Goal: Transaction & Acquisition: Purchase product/service

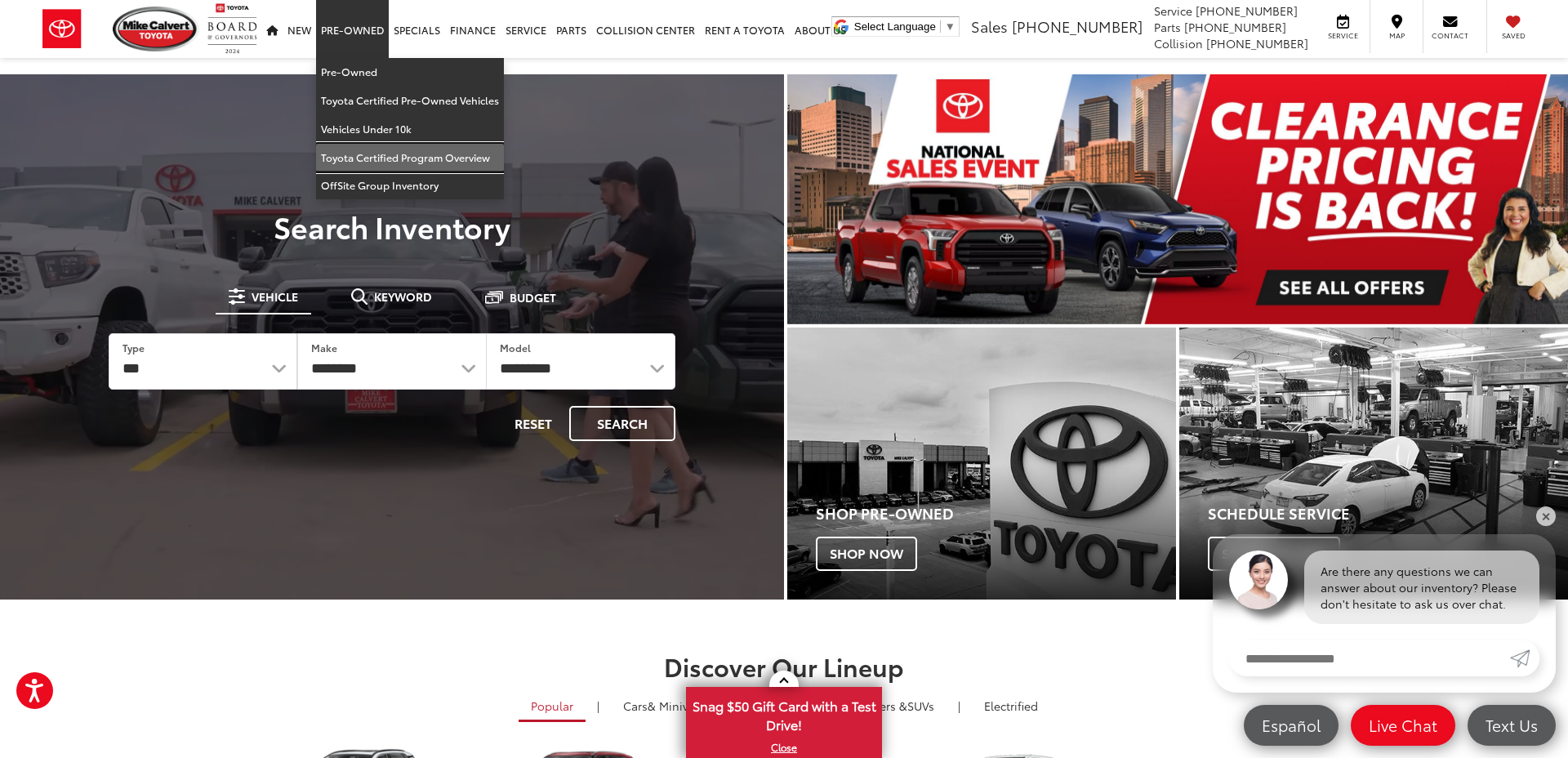
click at [389, 158] on link "Toyota Certified Program Overview" at bounding box center [410, 158] width 188 height 29
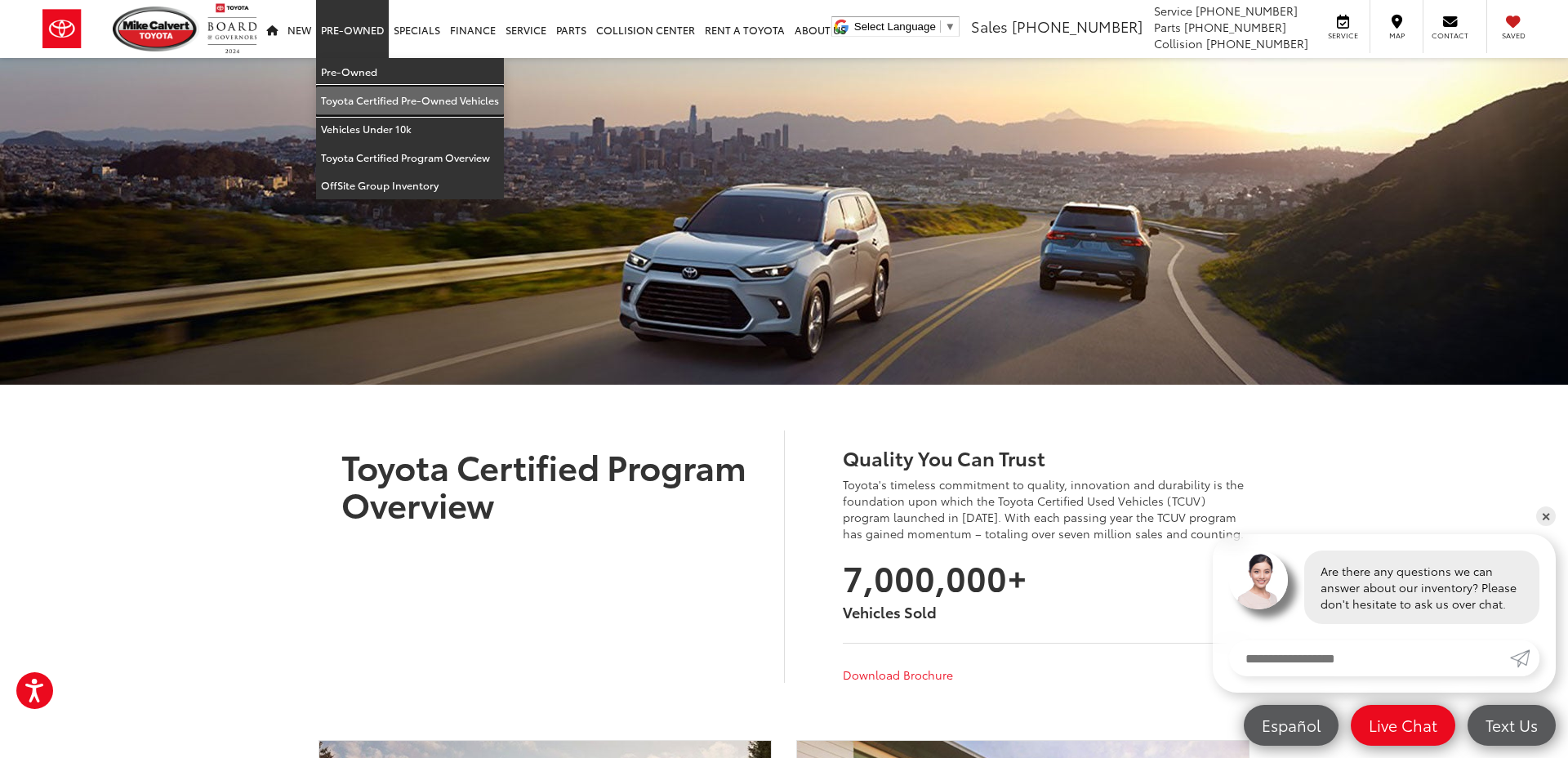
click at [380, 95] on link "Toyota Certified Pre-Owned Vehicles" at bounding box center [410, 101] width 188 height 29
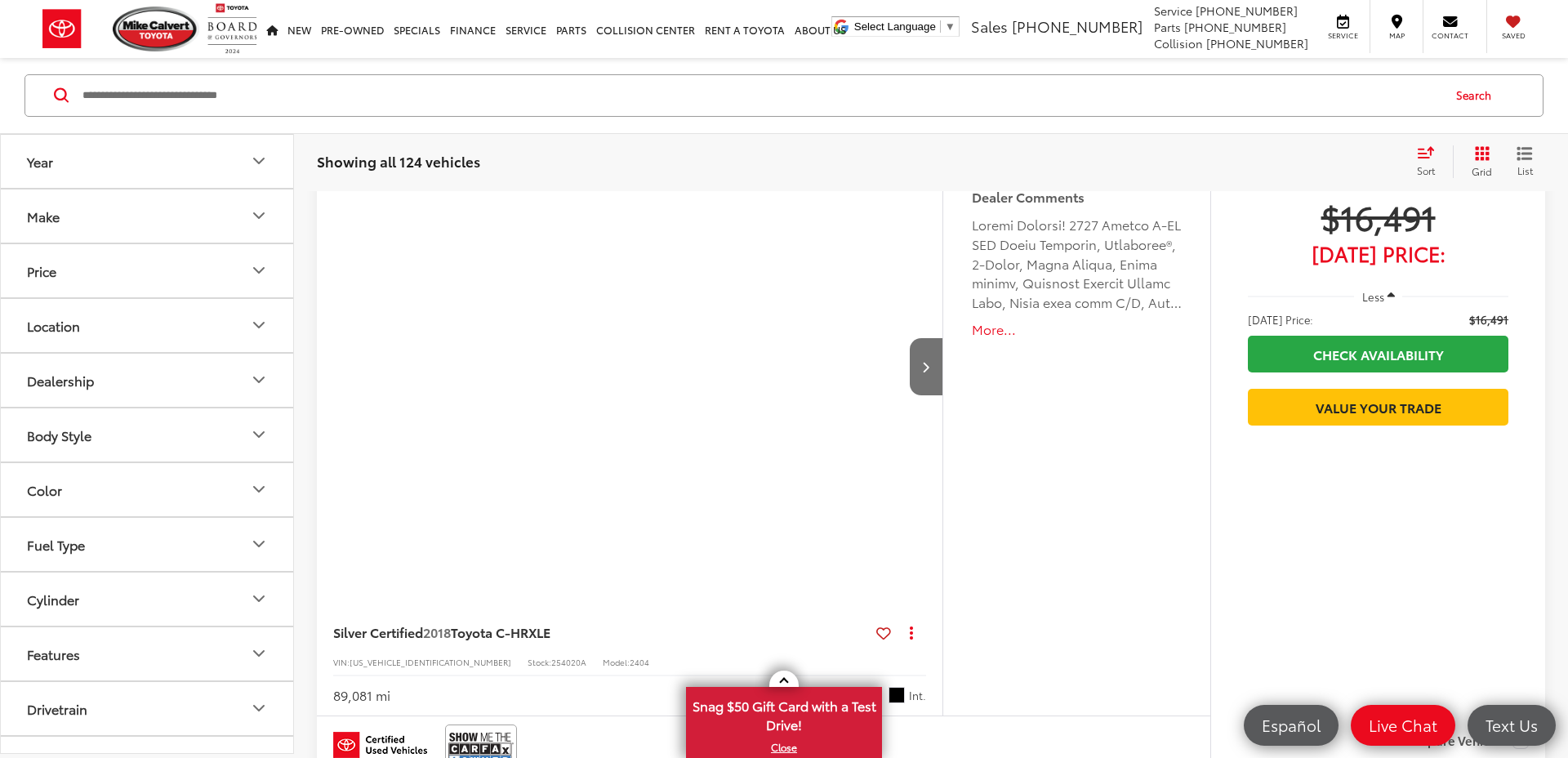
scroll to position [159, 0]
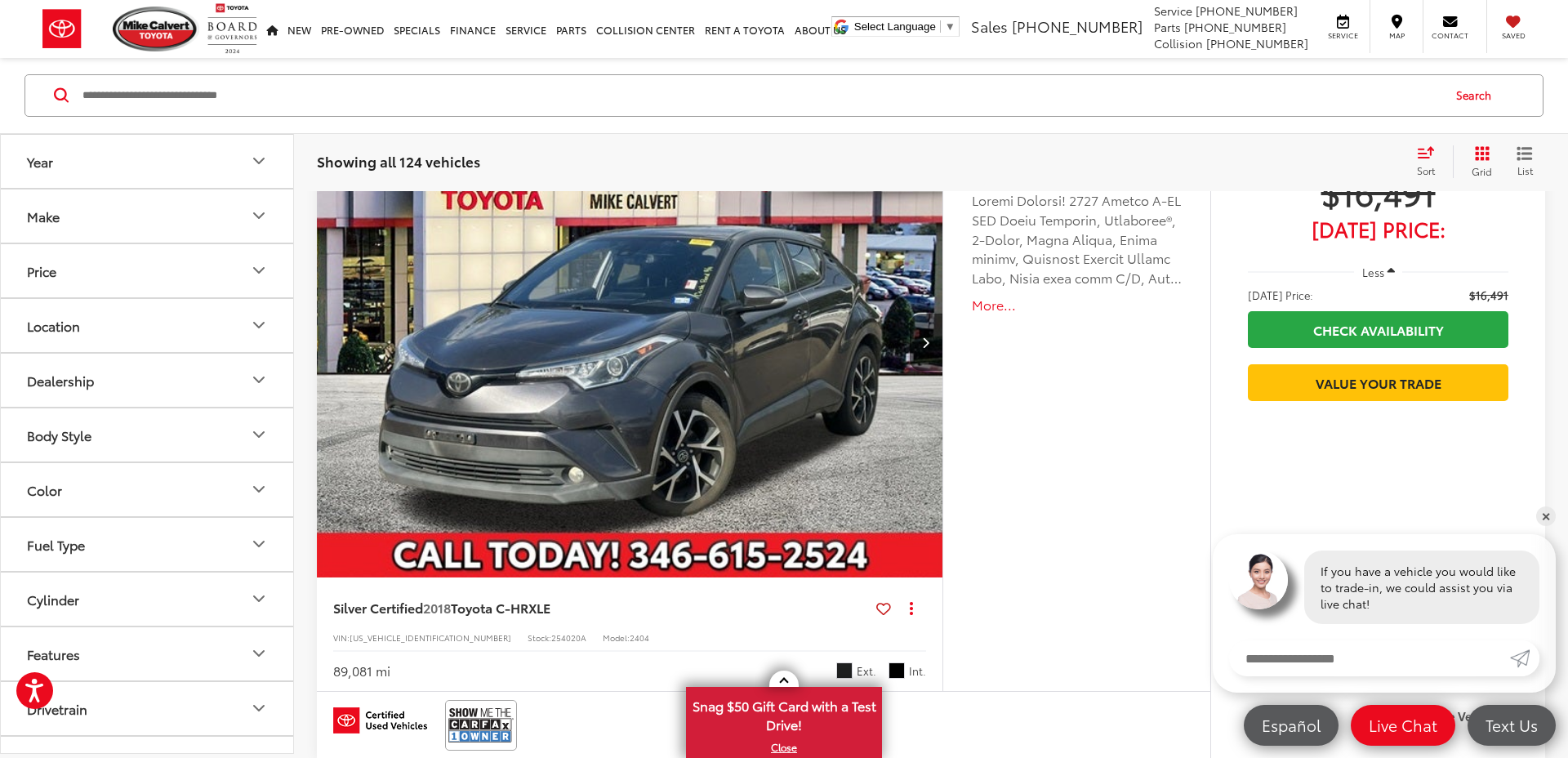
click at [236, 207] on button "Make" at bounding box center [148, 215] width 294 height 53
click at [212, 255] on button "Price" at bounding box center [148, 270] width 294 height 53
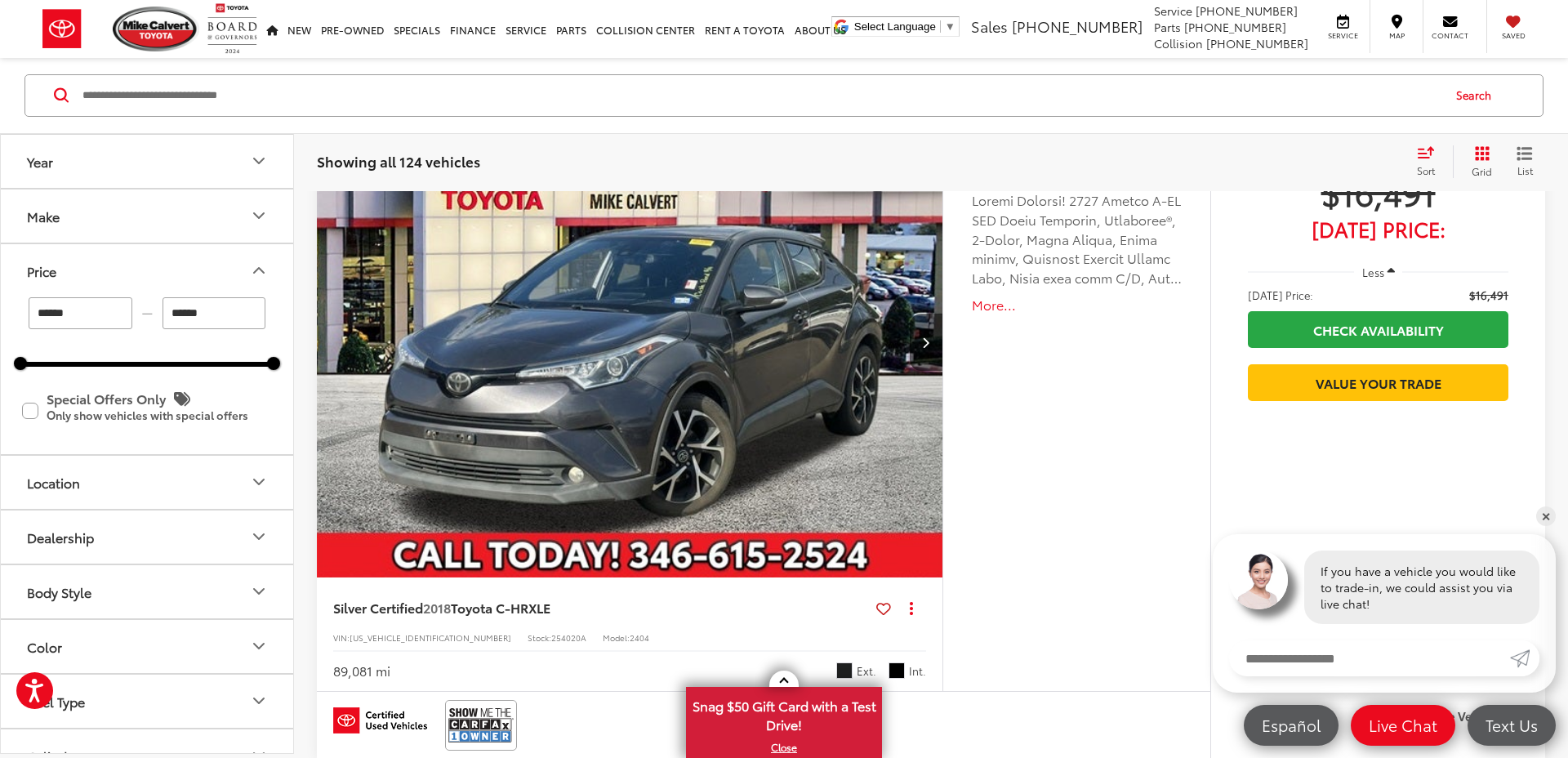
click at [212, 255] on button "Price" at bounding box center [148, 270] width 294 height 53
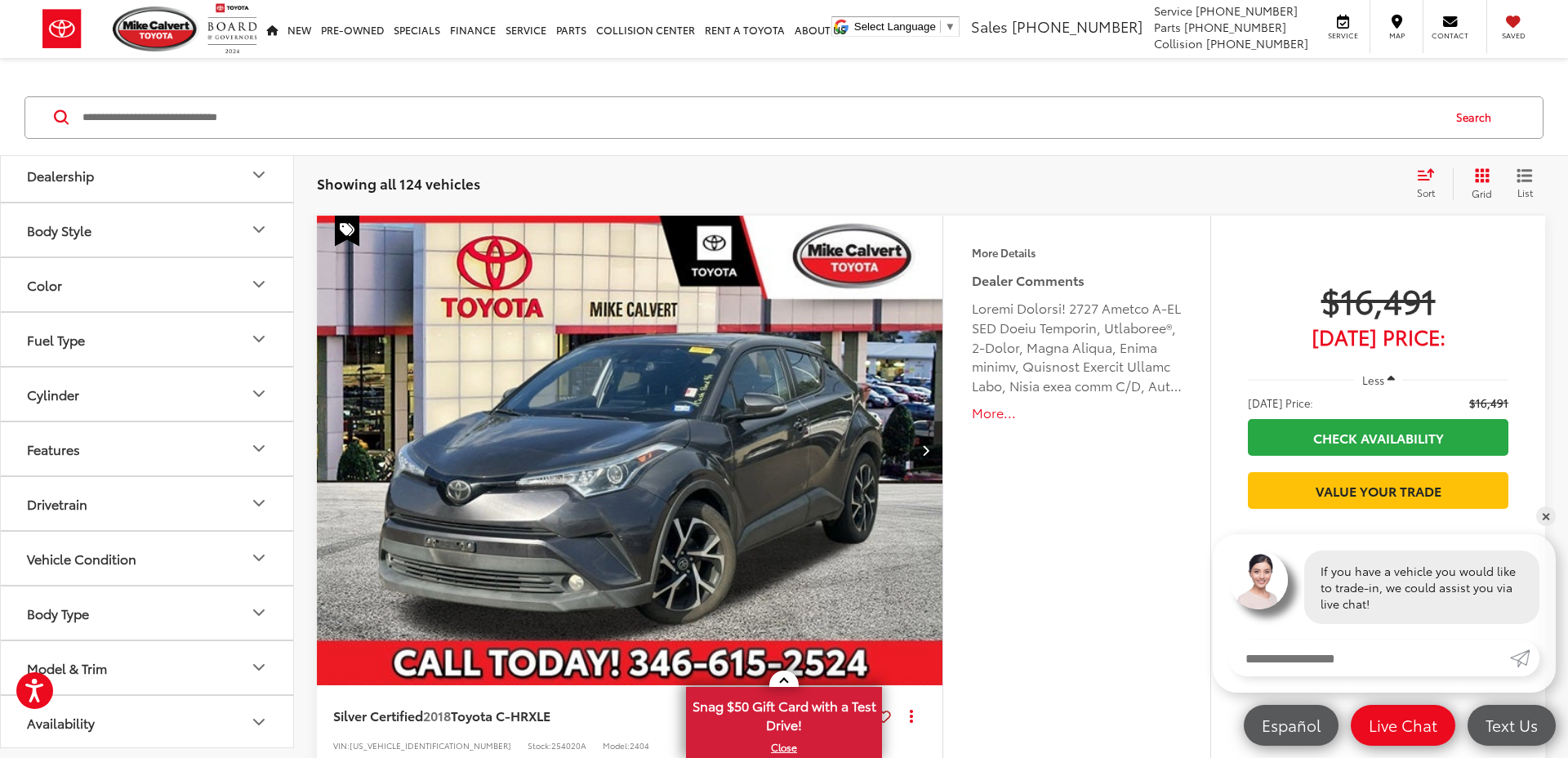
scroll to position [52, 0]
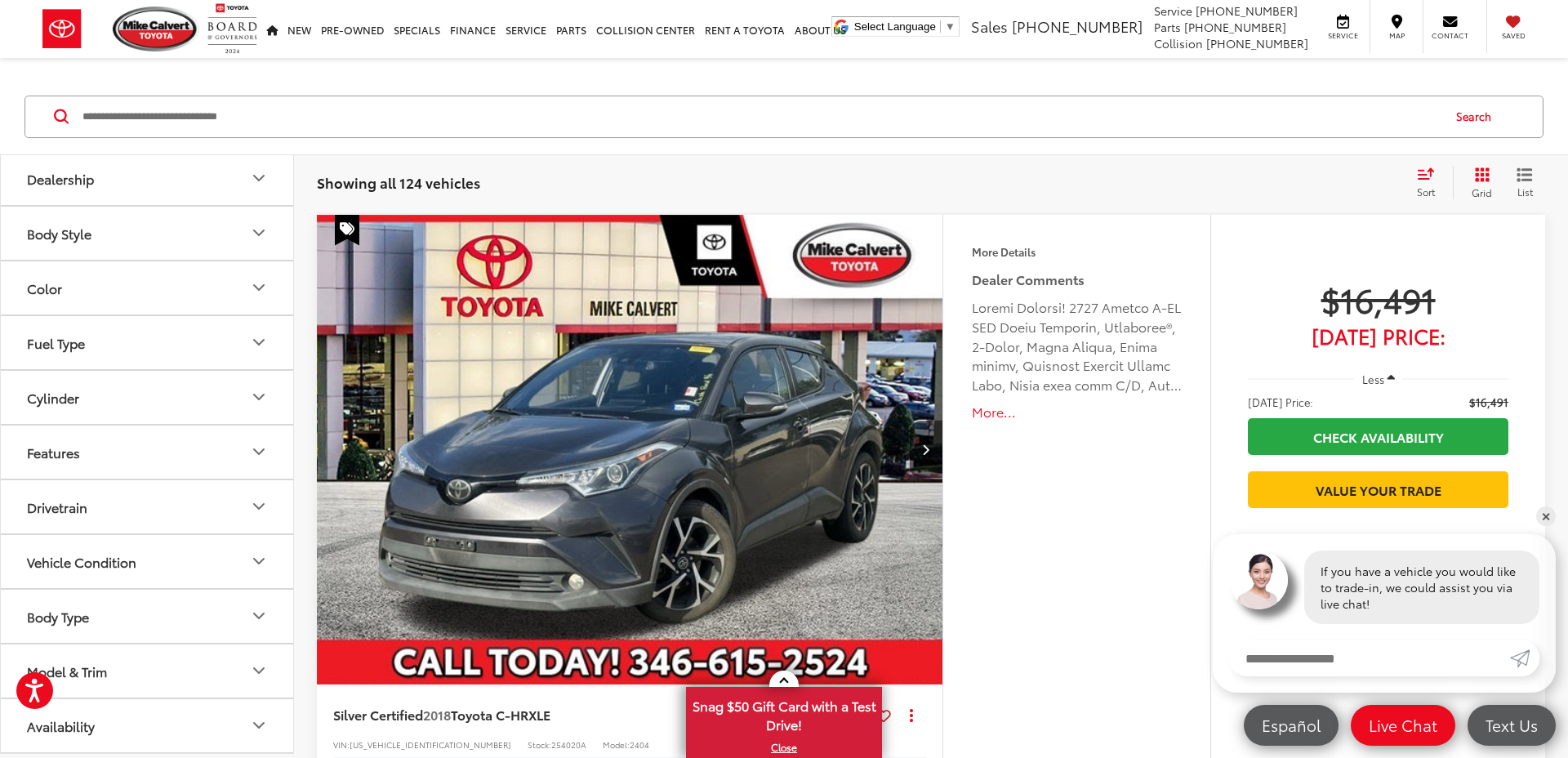
click at [148, 662] on button "Model & Trim" at bounding box center [148, 671] width 294 height 53
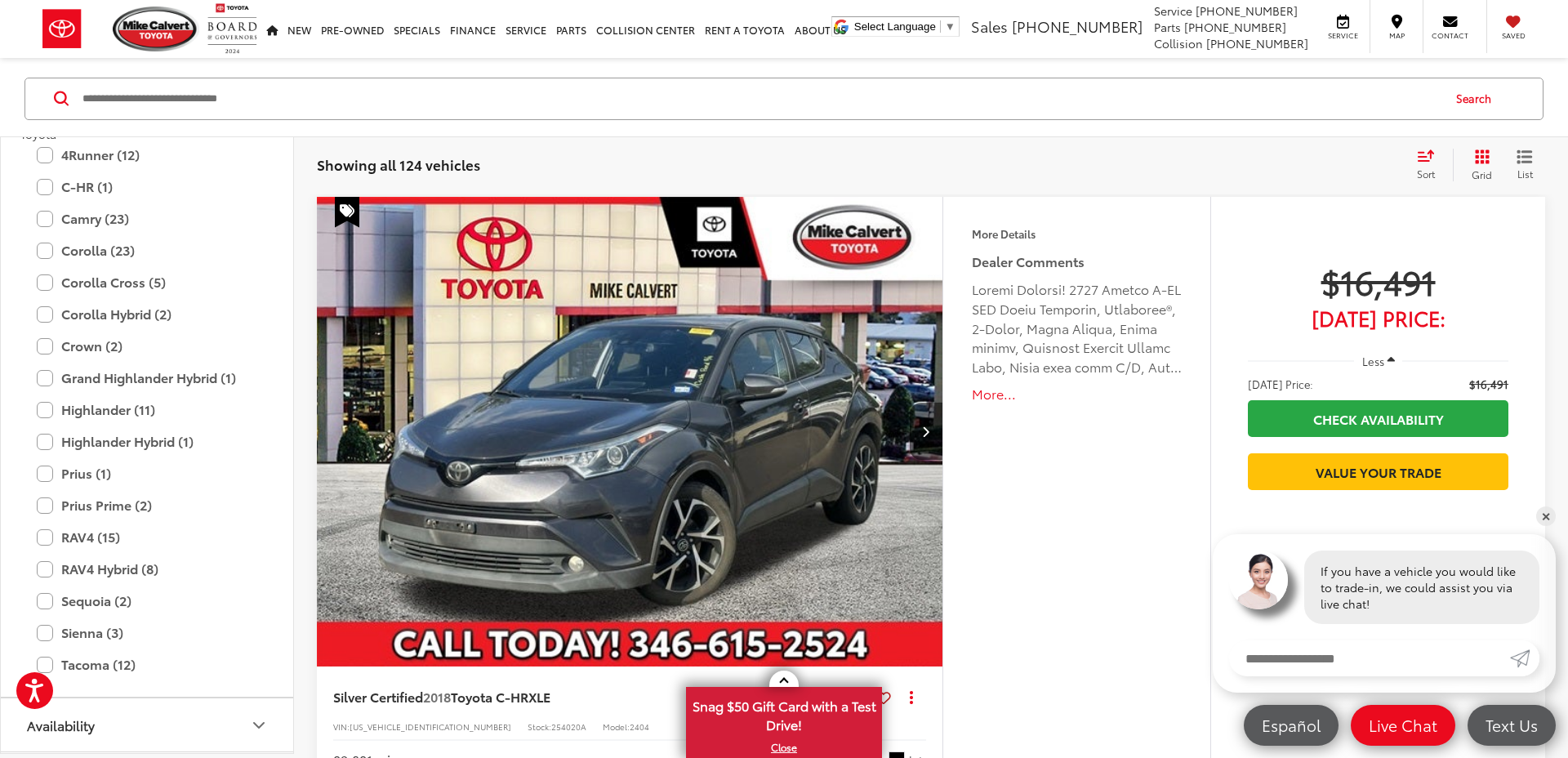
scroll to position [774, 0]
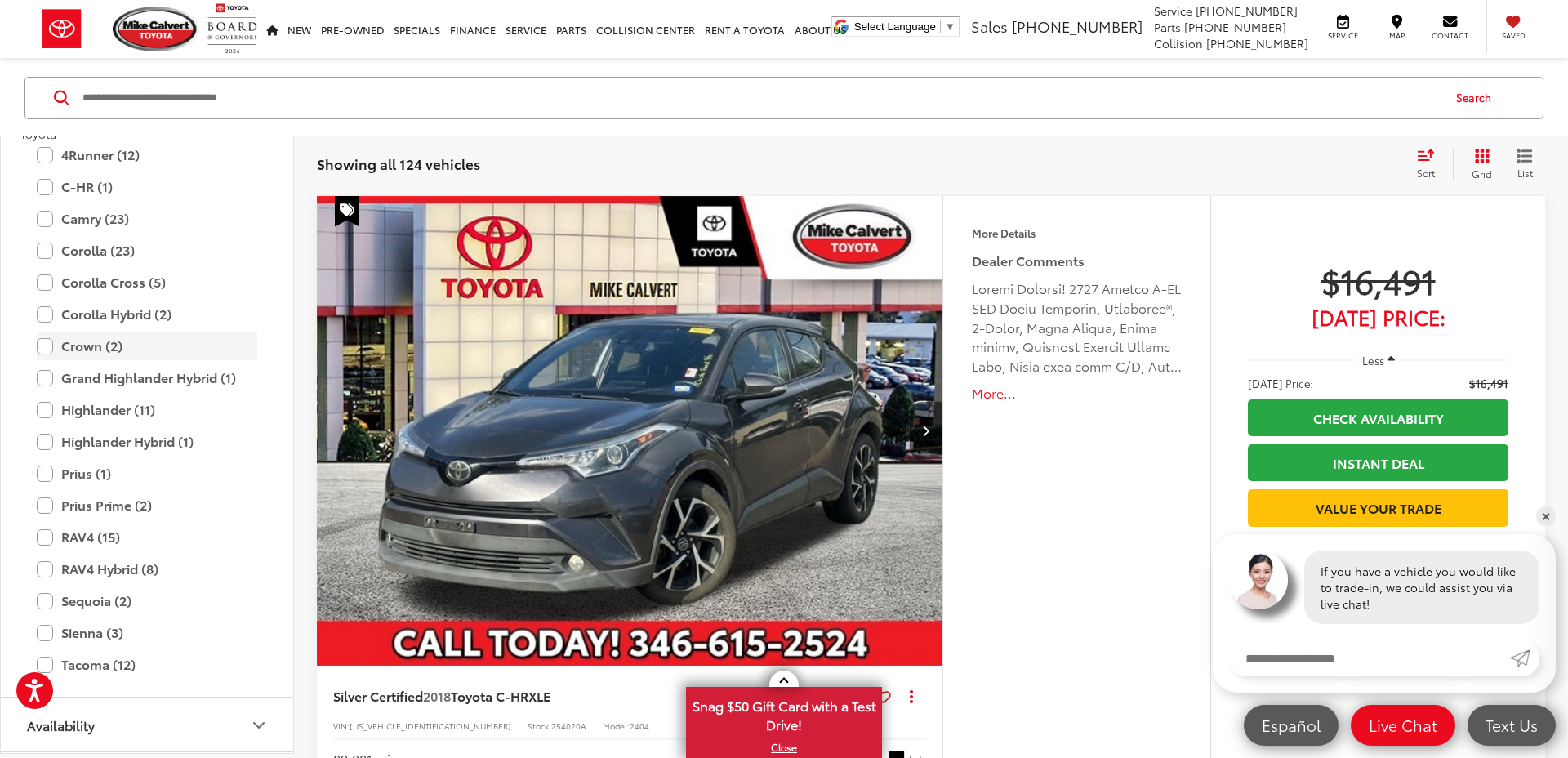
click at [102, 349] on label "Crown (2)" at bounding box center [147, 346] width 221 height 29
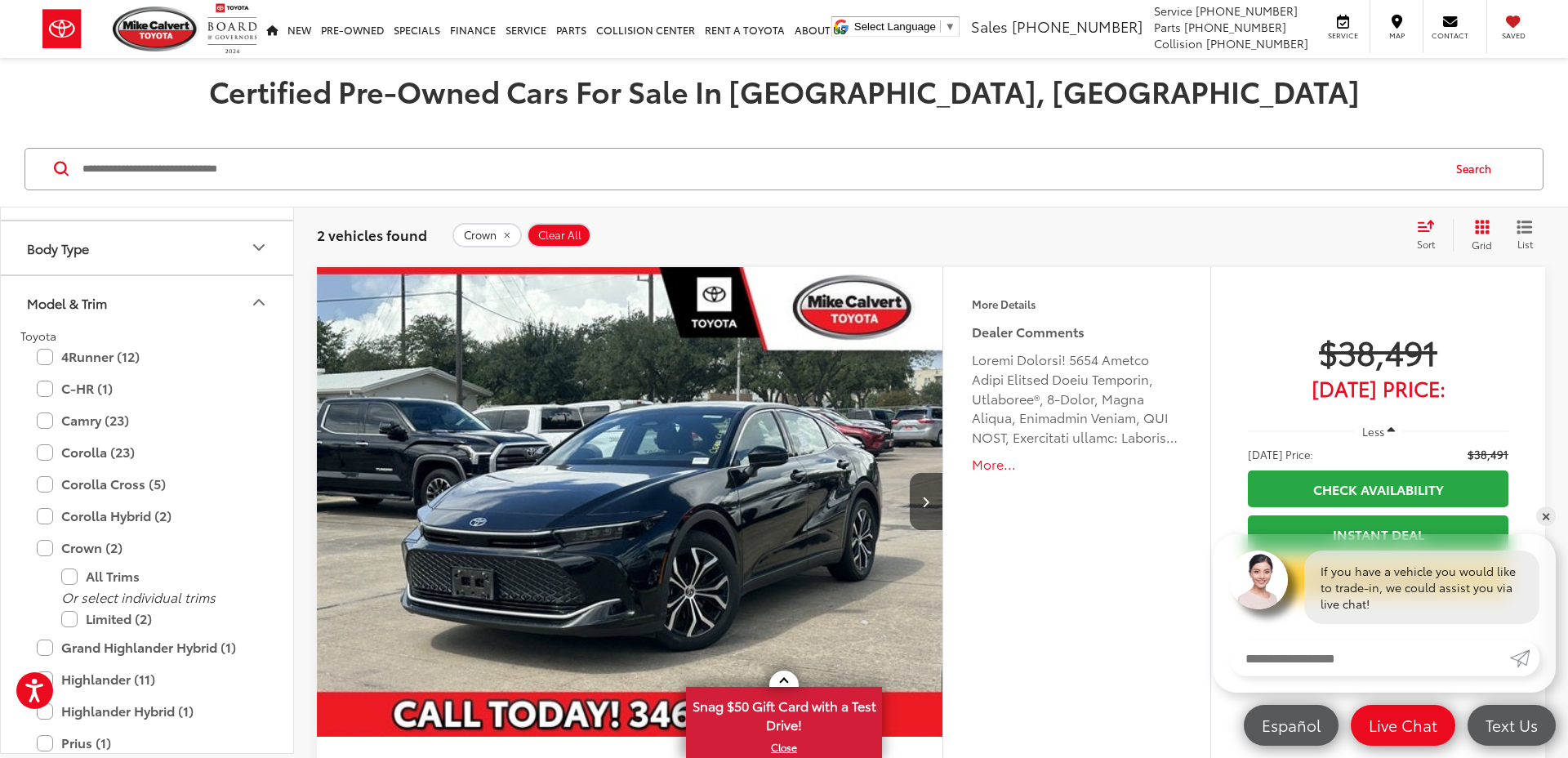
scroll to position [655, 0]
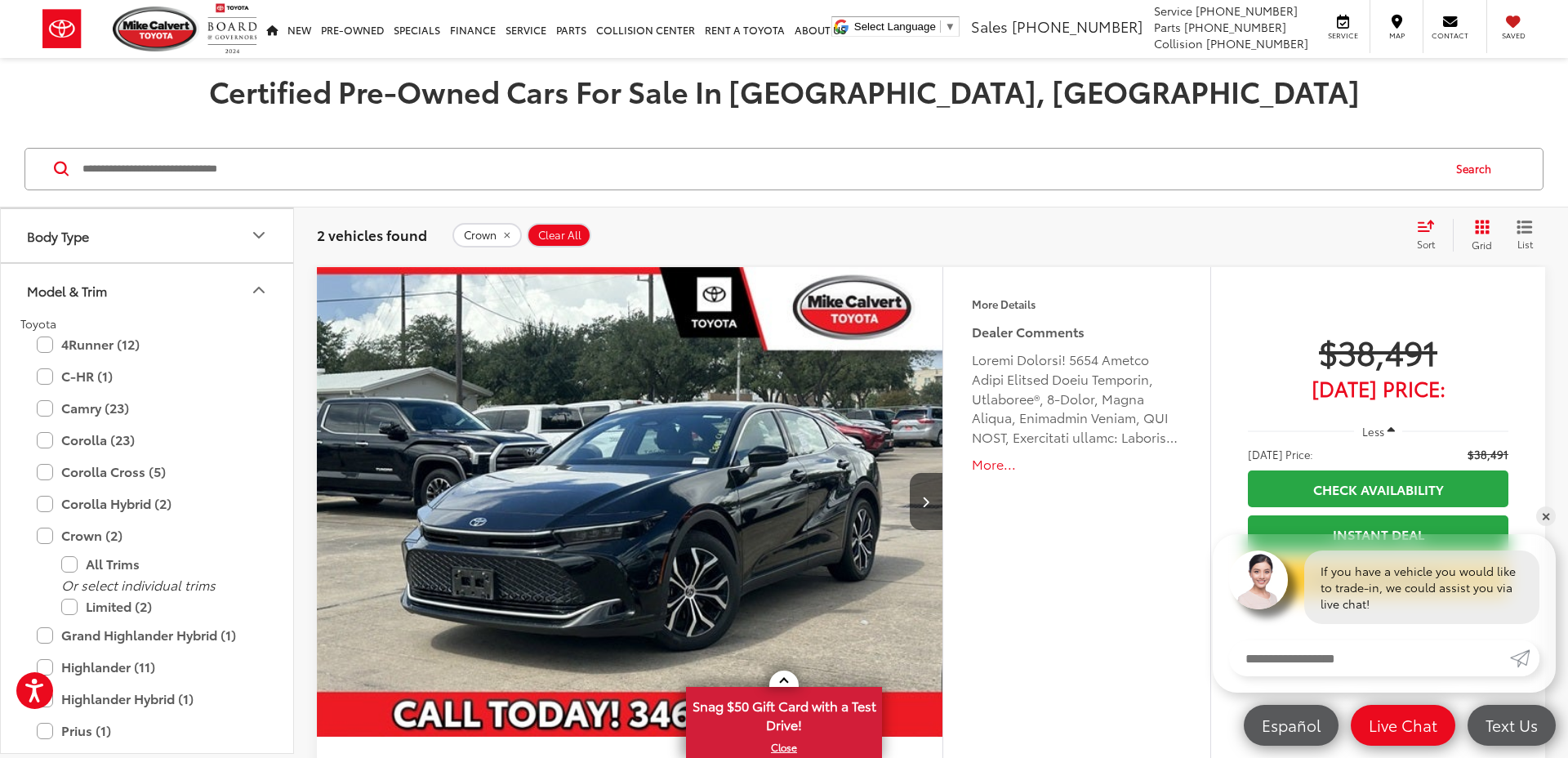
click at [690, 544] on img "2024 Toyota Crown Limited 0" at bounding box center [630, 502] width 628 height 471
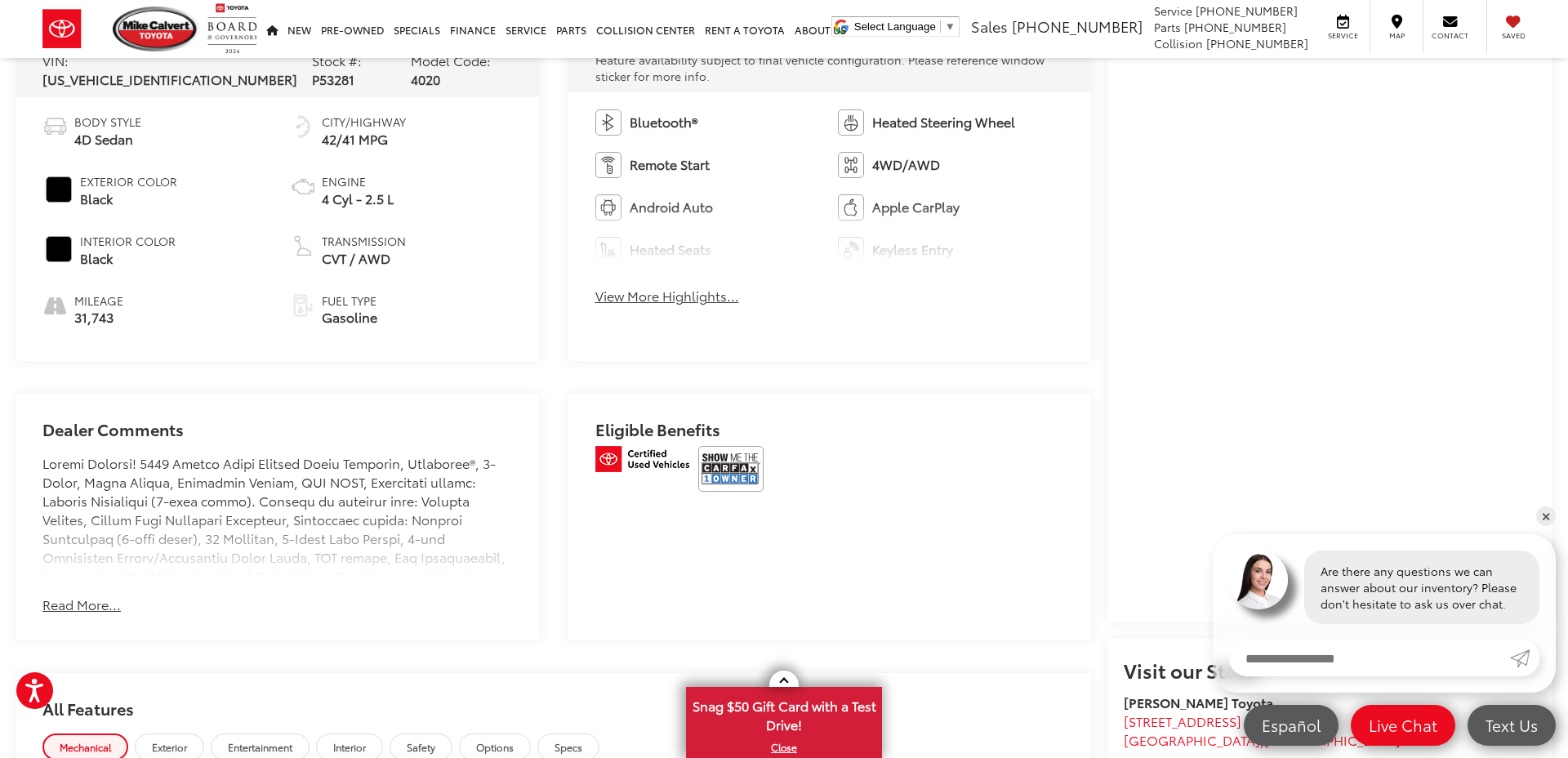
scroll to position [844, 0]
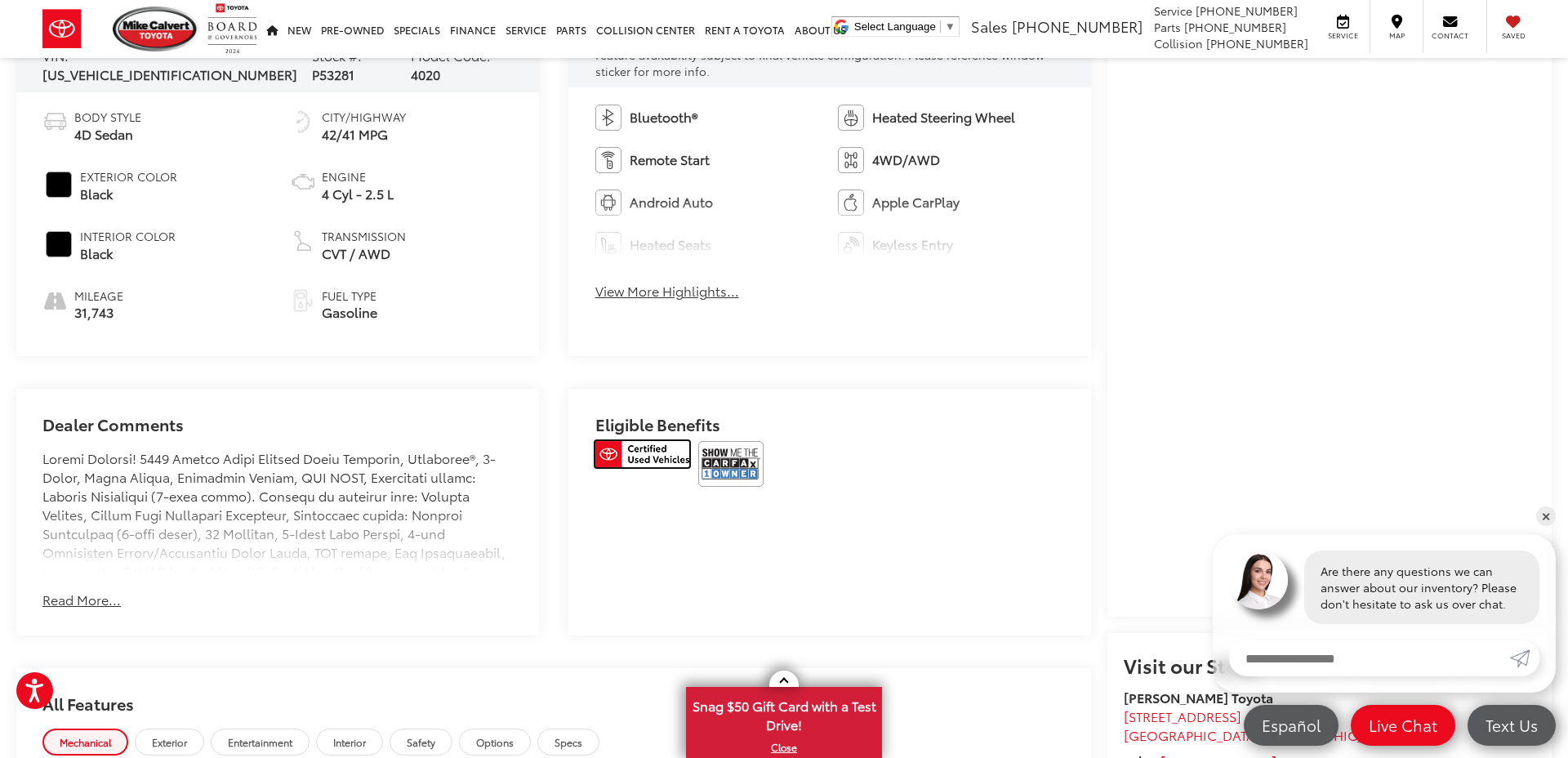
click at [658, 449] on img at bounding box center [642, 454] width 94 height 26
click at [745, 466] on img at bounding box center [731, 464] width 66 height 46
